Goal: Transaction & Acquisition: Purchase product/service

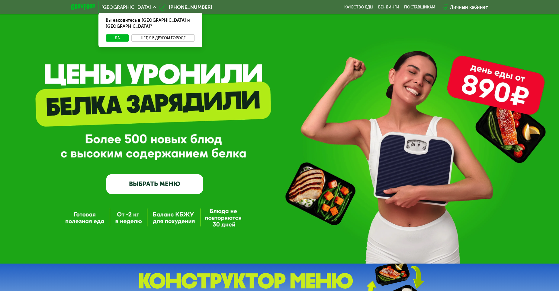
click at [165, 34] on button "Нет, я в другом городе" at bounding box center [163, 37] width 64 height 7
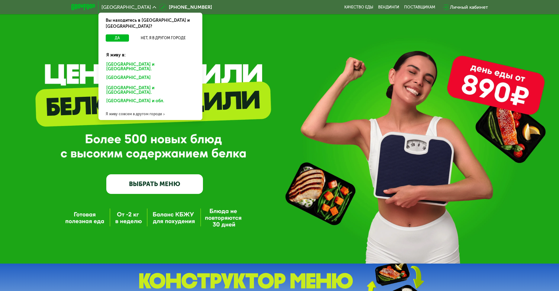
click at [241, 54] on div "GrowFood — доставка правильного питания ВЫБРАТЬ МЕНЮ" at bounding box center [279, 132] width 559 height 264
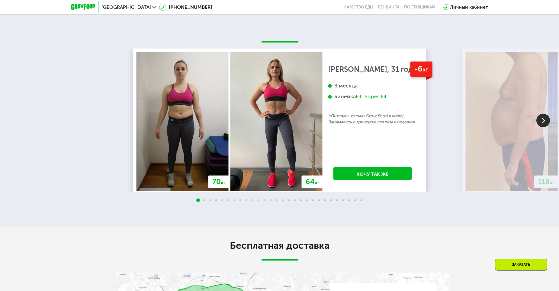
scroll to position [785, 0]
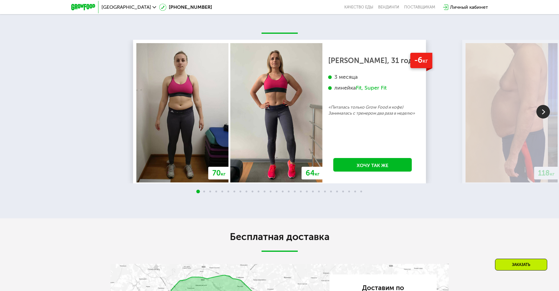
click at [544, 113] on img at bounding box center [543, 112] width 14 height 14
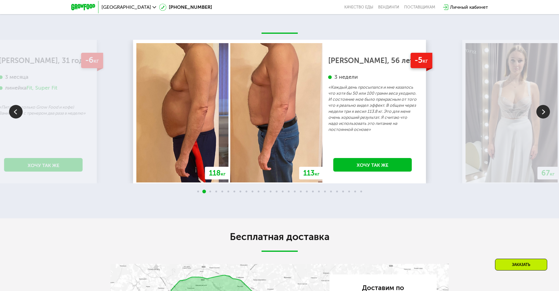
click at [543, 112] on img at bounding box center [543, 112] width 14 height 14
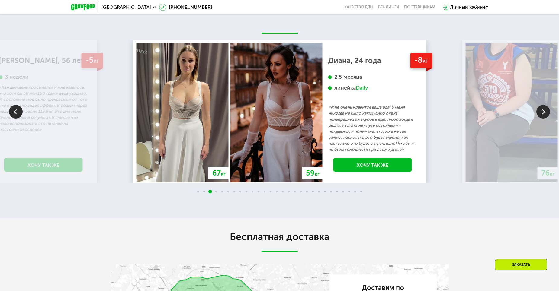
click at [544, 112] on img at bounding box center [543, 112] width 14 height 14
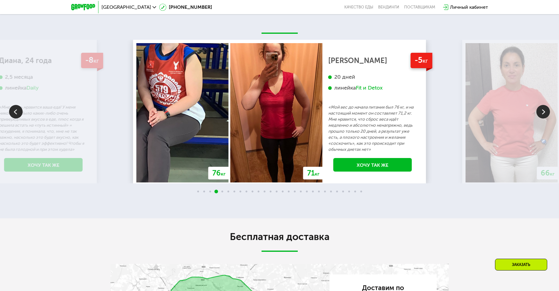
click at [544, 112] on img at bounding box center [543, 112] width 14 height 14
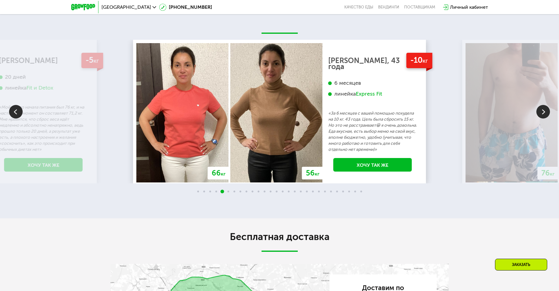
click at [544, 112] on img at bounding box center [543, 112] width 14 height 14
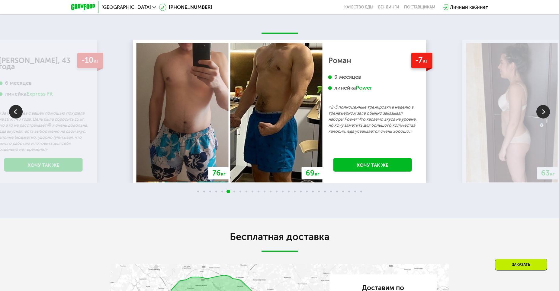
click at [546, 112] on img at bounding box center [543, 112] width 14 height 14
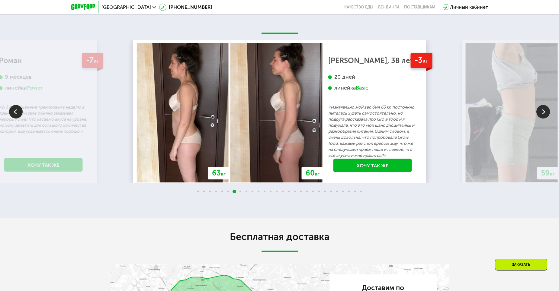
click at [542, 113] on img at bounding box center [543, 112] width 14 height 14
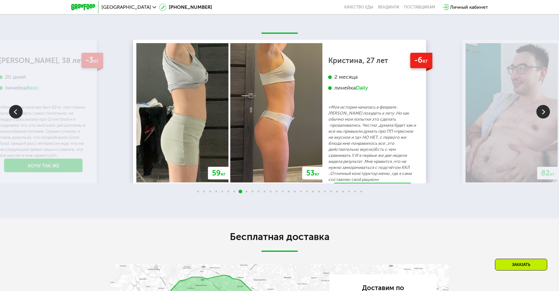
click at [543, 112] on img at bounding box center [543, 112] width 14 height 14
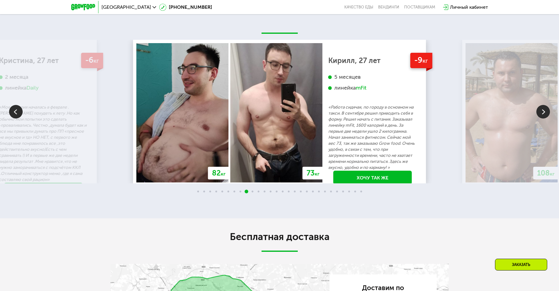
click at [541, 113] on img at bounding box center [543, 112] width 14 height 14
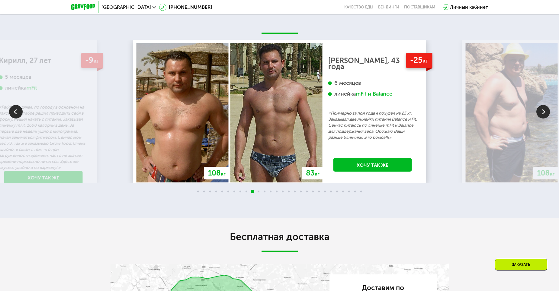
click at [548, 116] on img at bounding box center [543, 112] width 14 height 14
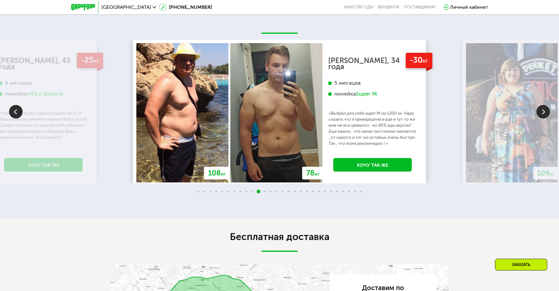
click at [542, 113] on img at bounding box center [543, 112] width 14 height 14
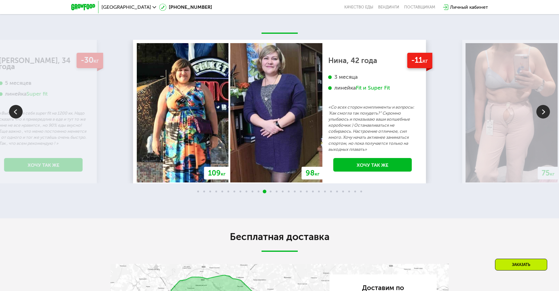
click at [540, 113] on img at bounding box center [543, 112] width 14 height 14
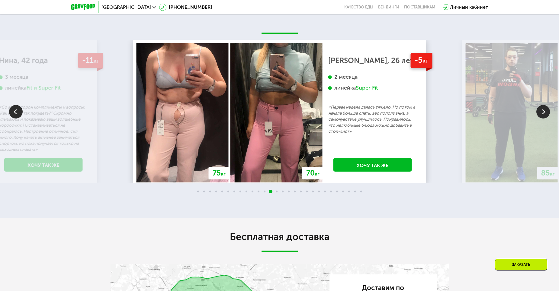
click at [538, 112] on img at bounding box center [543, 112] width 14 height 14
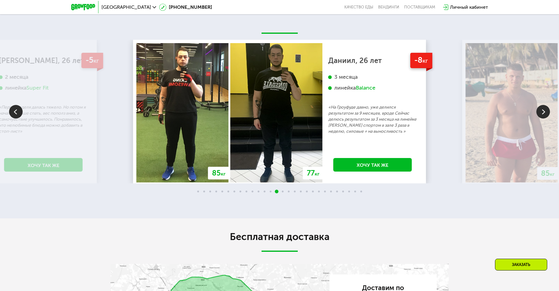
click at [538, 112] on img at bounding box center [543, 112] width 14 height 14
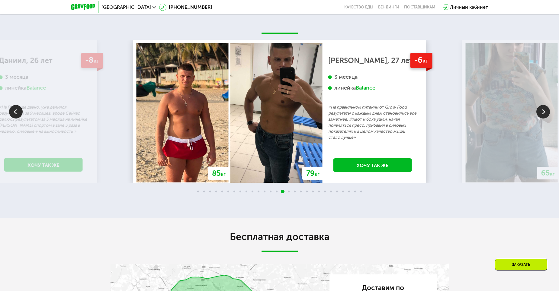
click at [538, 112] on img at bounding box center [543, 112] width 14 height 14
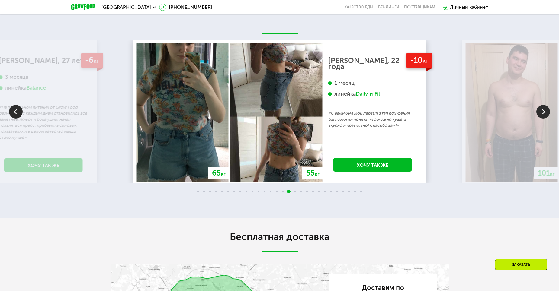
click at [544, 112] on img at bounding box center [543, 112] width 14 height 14
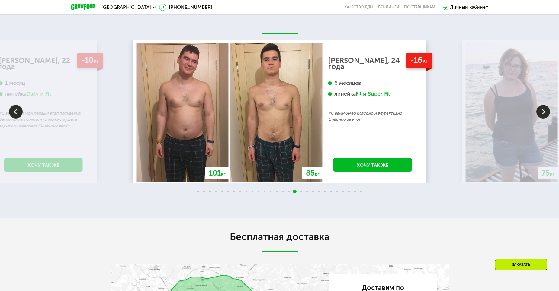
click at [544, 113] on img at bounding box center [543, 112] width 14 height 14
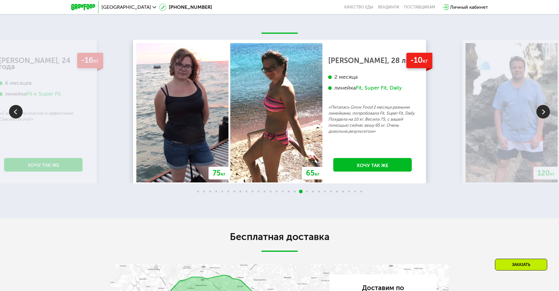
click at [540, 107] on img at bounding box center [543, 112] width 14 height 14
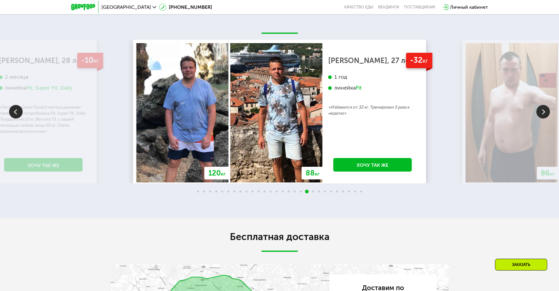
click at [544, 114] on img at bounding box center [543, 112] width 14 height 14
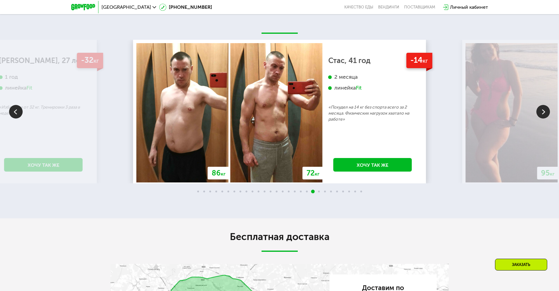
click at [543, 113] on img at bounding box center [543, 112] width 14 height 14
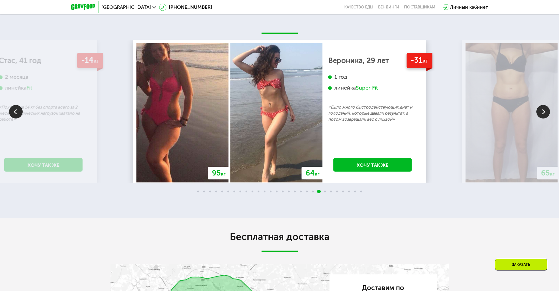
click at [546, 111] on img at bounding box center [543, 112] width 14 height 14
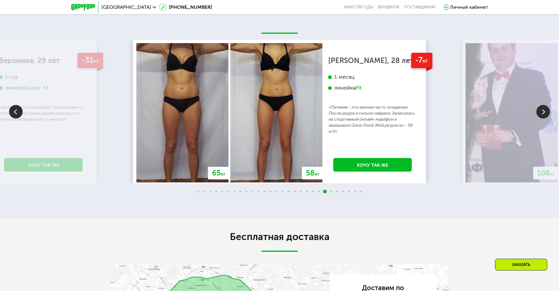
click at [546, 111] on img at bounding box center [543, 112] width 14 height 14
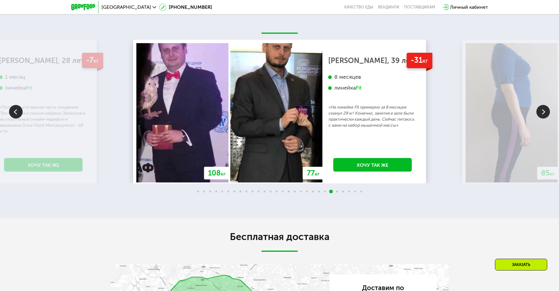
click at [546, 112] on img at bounding box center [543, 112] width 14 height 14
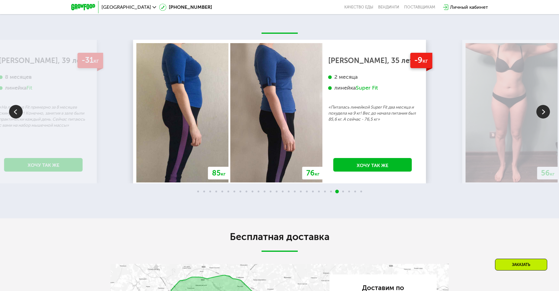
click at [546, 112] on img at bounding box center [543, 112] width 14 height 14
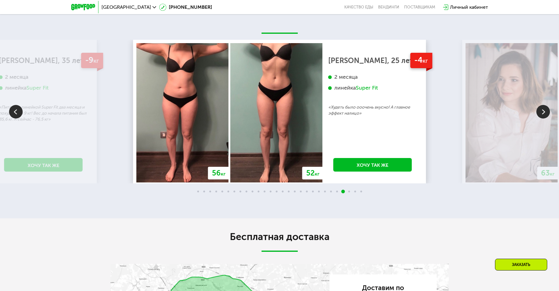
click at [546, 112] on img at bounding box center [543, 112] width 14 height 14
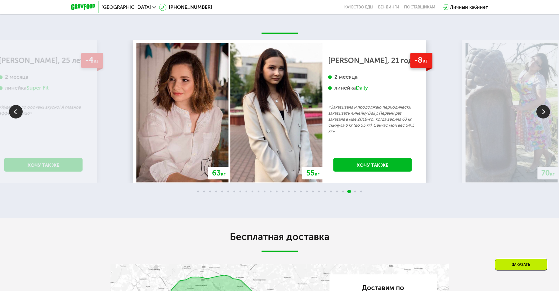
click at [546, 115] on img at bounding box center [543, 112] width 14 height 14
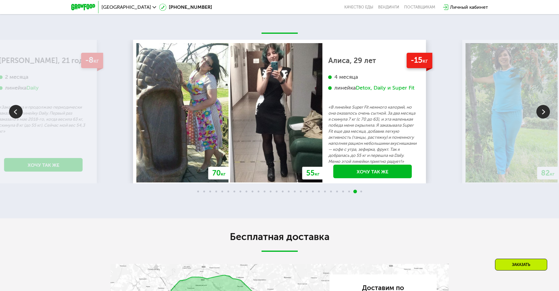
click at [546, 115] on img at bounding box center [543, 112] width 14 height 14
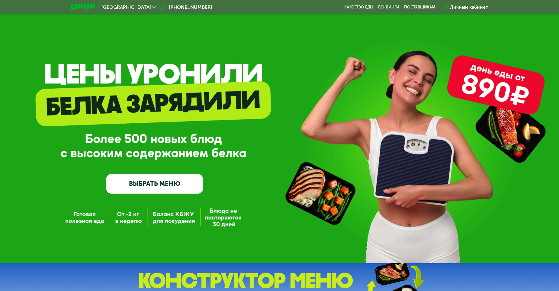
scroll to position [0, 0]
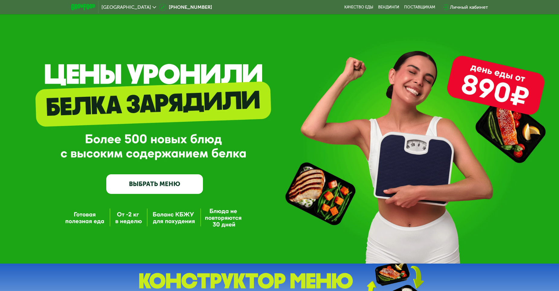
click at [122, 5] on div "[GEOGRAPHIC_DATA]" at bounding box center [128, 7] width 55 height 5
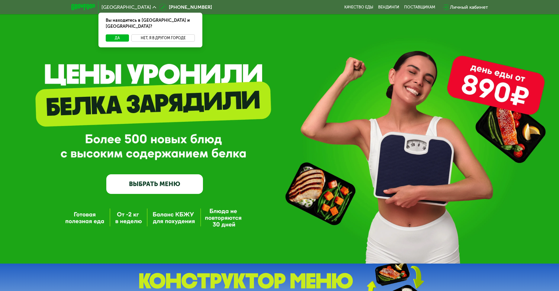
click at [168, 34] on button "Нет, я в другом городе" at bounding box center [163, 37] width 64 height 7
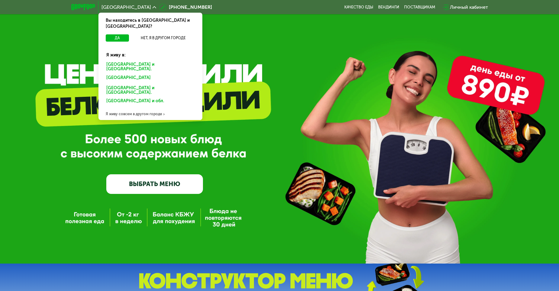
click at [129, 108] on div "Я живу совсем в другом городе" at bounding box center [150, 114] width 104 height 12
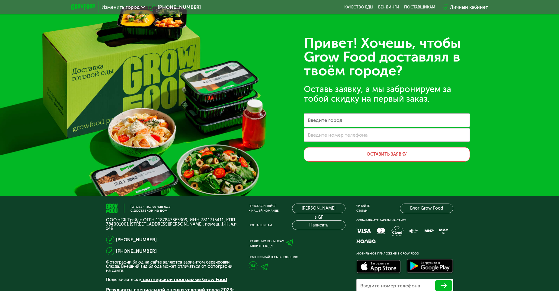
click at [134, 7] on span "Изменить город" at bounding box center [120, 7] width 38 height 5
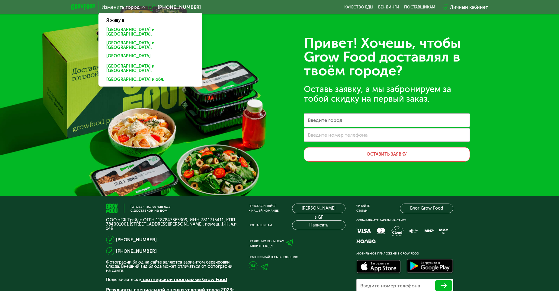
click at [116, 52] on div "[GEOGRAPHIC_DATA] и [GEOGRAPHIC_DATA]." at bounding box center [150, 57] width 97 height 10
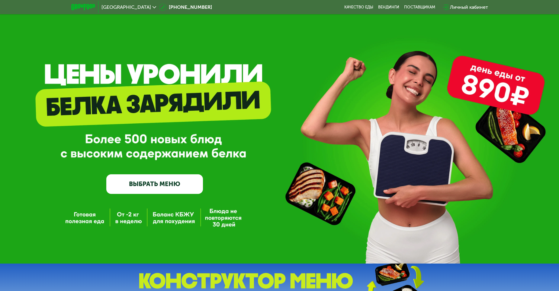
click at [160, 188] on link "ВЫБРАТЬ МЕНЮ" at bounding box center [154, 183] width 97 height 19
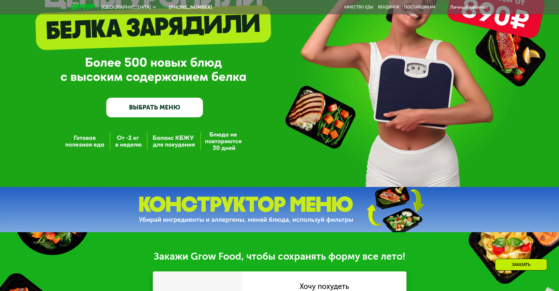
scroll to position [60, 0]
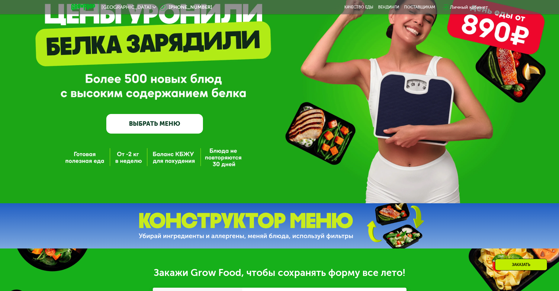
click at [152, 127] on link "ВЫБРАТЬ МЕНЮ" at bounding box center [154, 123] width 97 height 19
click at [164, 123] on link "ВЫБРАТЬ МЕНЮ" at bounding box center [154, 123] width 97 height 19
click at [163, 123] on link "ВЫБРАТЬ МЕНЮ" at bounding box center [154, 123] width 97 height 19
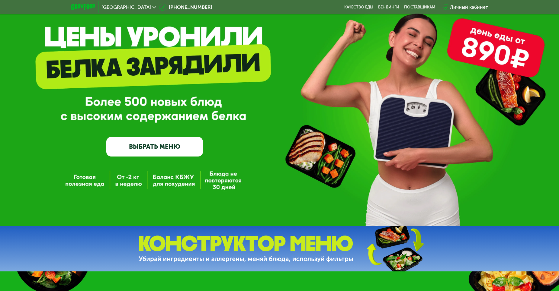
scroll to position [0, 0]
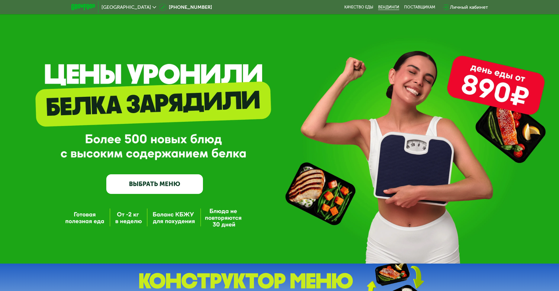
click at [392, 8] on link "Вендинги" at bounding box center [388, 7] width 21 height 5
click at [172, 183] on link "ВЫБРАТЬ МЕНЮ" at bounding box center [154, 183] width 97 height 19
click at [494, 78] on div "GrowFood — доставка правильного питания ВЫБРАТЬ МЕНЮ" at bounding box center [279, 132] width 559 height 264
drag, startPoint x: 412, startPoint y: 135, endPoint x: 410, endPoint y: 149, distance: 13.7
click at [412, 136] on div "GrowFood — доставка правильного питания ВЫБРАТЬ МЕНЮ" at bounding box center [279, 141] width 559 height 105
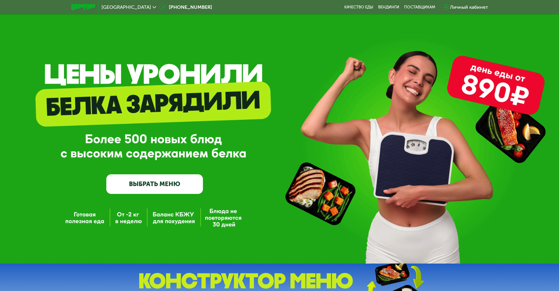
click at [413, 189] on div "GrowFood — доставка правильного питания ВЫБРАТЬ МЕНЮ" at bounding box center [279, 141] width 559 height 105
drag, startPoint x: 399, startPoint y: 156, endPoint x: 387, endPoint y: 156, distance: 12.1
click at [397, 156] on div "GrowFood — доставка правильного питания ВЫБРАТЬ МЕНЮ" at bounding box center [279, 141] width 559 height 105
drag, startPoint x: 154, startPoint y: 176, endPoint x: 148, endPoint y: 189, distance: 13.6
click at [153, 178] on div "GrowFood — доставка правильного питания ВЫБРАТЬ МЕНЮ" at bounding box center [154, 141] width 97 height 105
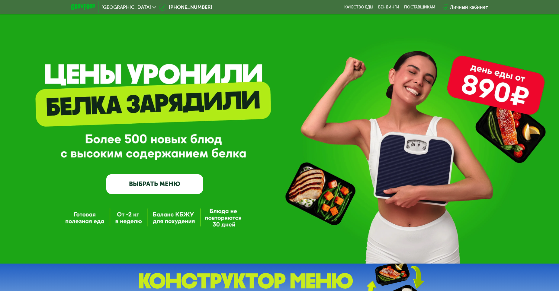
click at [148, 189] on link "ВЫБРАТЬ МЕНЮ" at bounding box center [154, 183] width 97 height 19
click at [147, 189] on link "ВЫБРАТЬ МЕНЮ" at bounding box center [154, 183] width 97 height 19
drag, startPoint x: 147, startPoint y: 189, endPoint x: 129, endPoint y: 187, distance: 17.6
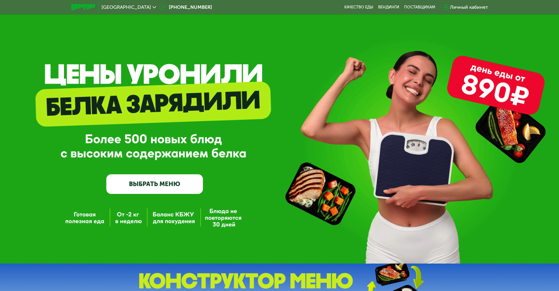
click at [146, 189] on link "ВЫБРАТЬ МЕНЮ" at bounding box center [154, 183] width 97 height 19
click at [129, 187] on link "ВЫБРАТЬ МЕНЮ" at bounding box center [154, 183] width 97 height 19
drag, startPoint x: 136, startPoint y: 184, endPoint x: 140, endPoint y: 183, distance: 4.0
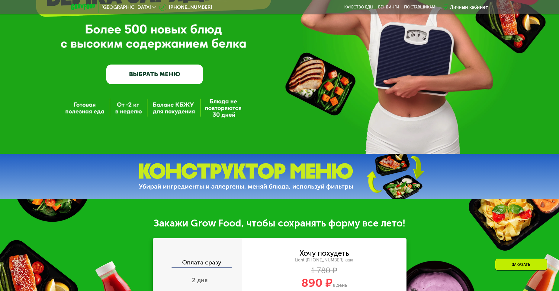
scroll to position [121, 0]
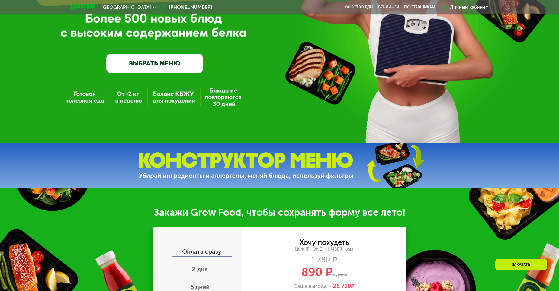
drag, startPoint x: 80, startPoint y: 96, endPoint x: 87, endPoint y: 99, distance: 7.3
click at [80, 96] on div "GrowFood — доставка правильного питания ВЫБРАТЬ МЕНЮ" at bounding box center [279, 11] width 559 height 264
drag, startPoint x: 129, startPoint y: 100, endPoint x: 181, endPoint y: 96, distance: 53.0
click at [132, 100] on div "GrowFood — доставка правильного питания ВЫБРАТЬ МЕНЮ" at bounding box center [279, 11] width 559 height 264
click at [206, 96] on div "GrowFood — доставка правильного питания ВЫБРАТЬ МЕНЮ" at bounding box center [279, 11] width 559 height 264
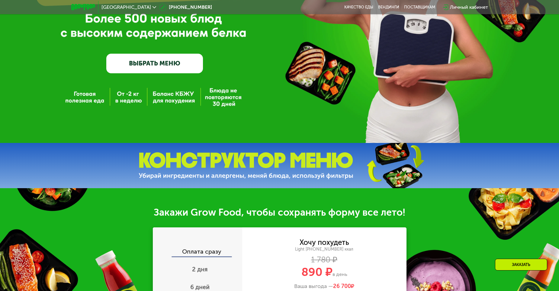
click at [212, 96] on div "GrowFood — доставка правильного питания ВЫБРАТЬ МЕНЮ" at bounding box center [279, 11] width 559 height 264
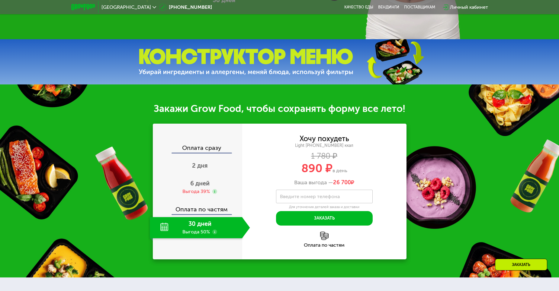
scroll to position [241, 0]
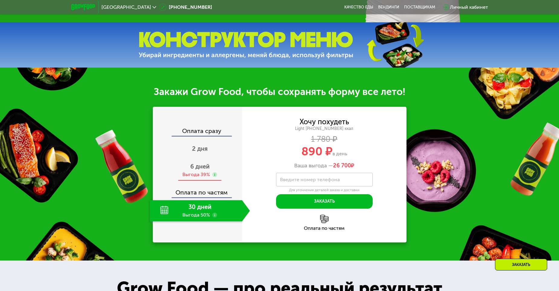
click at [196, 169] on span "6 дней" at bounding box center [199, 166] width 19 height 7
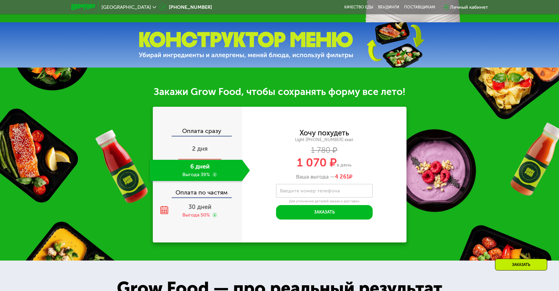
click at [203, 147] on span "2 дня" at bounding box center [200, 148] width 16 height 7
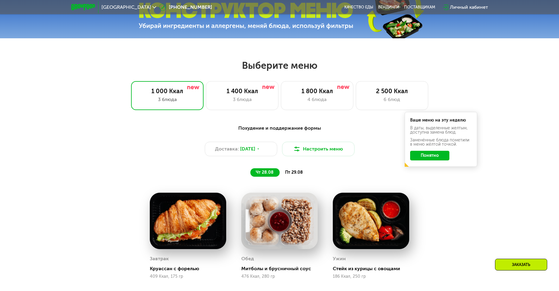
scroll to position [272, 0]
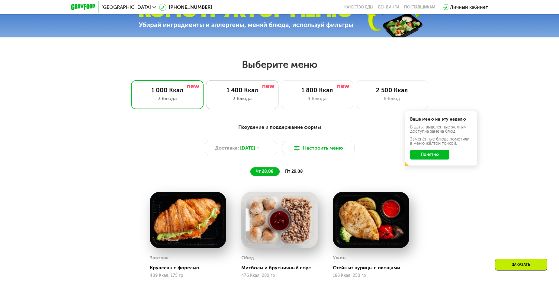
click at [237, 90] on div "1 400 Ккал" at bounding box center [242, 90] width 60 height 7
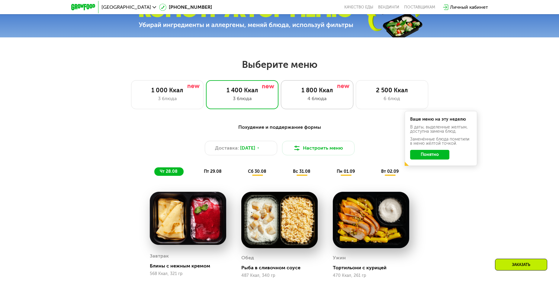
click at [319, 92] on div "1 800 Ккал" at bounding box center [317, 90] width 60 height 7
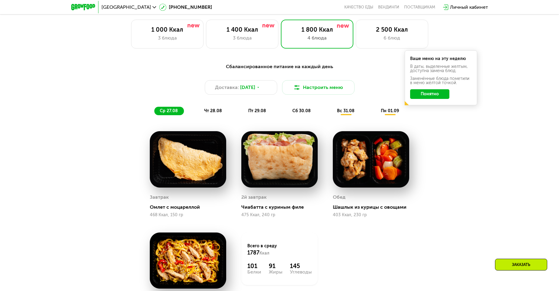
scroll to position [332, 0]
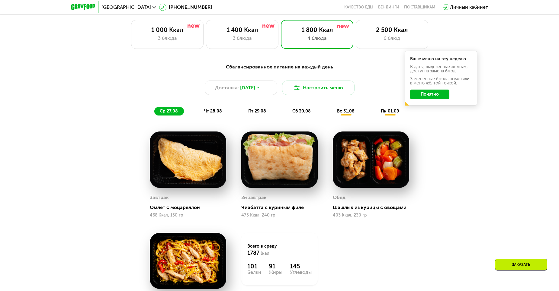
click at [216, 112] on span "чт 28.08" at bounding box center [213, 111] width 18 height 5
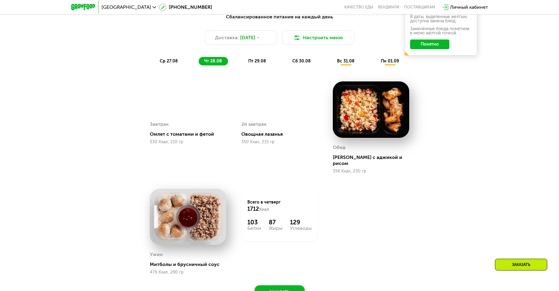
scroll to position [392, 0]
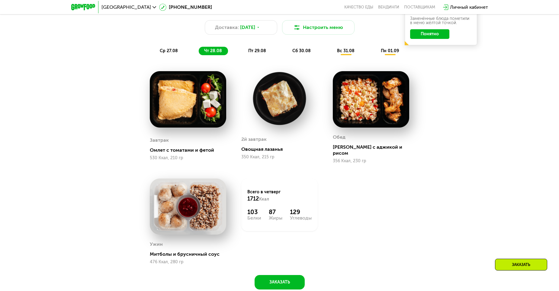
click at [258, 53] on span "пт 29.08" at bounding box center [257, 50] width 18 height 5
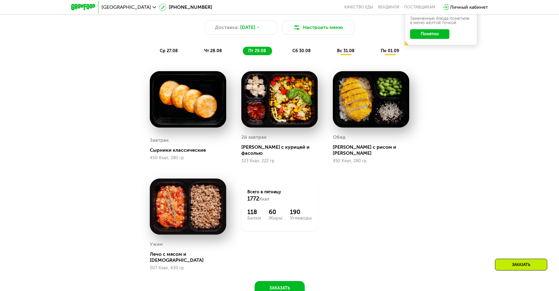
click at [191, 103] on img at bounding box center [188, 99] width 76 height 56
click at [259, 103] on img at bounding box center [279, 99] width 76 height 56
click at [301, 53] on span "сб 30.08" at bounding box center [301, 50] width 18 height 5
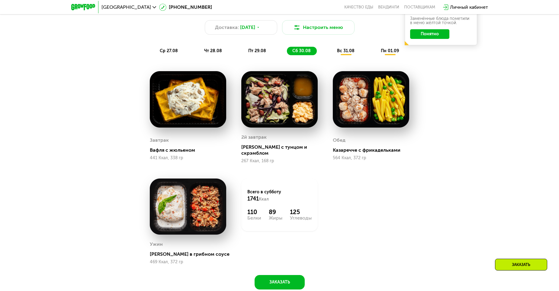
click at [351, 52] on span "вс 31.08" at bounding box center [346, 50] width 18 height 5
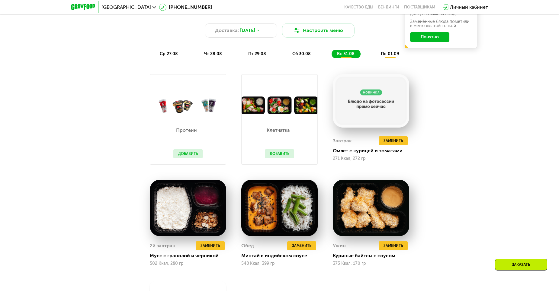
scroll to position [362, 0]
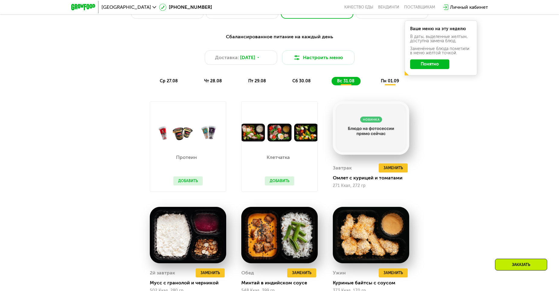
click at [392, 82] on span "пн 01.09" at bounding box center [390, 80] width 18 height 5
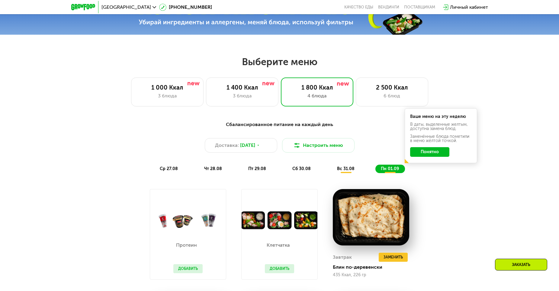
scroll to position [272, 0]
